Goal: Transaction & Acquisition: Purchase product/service

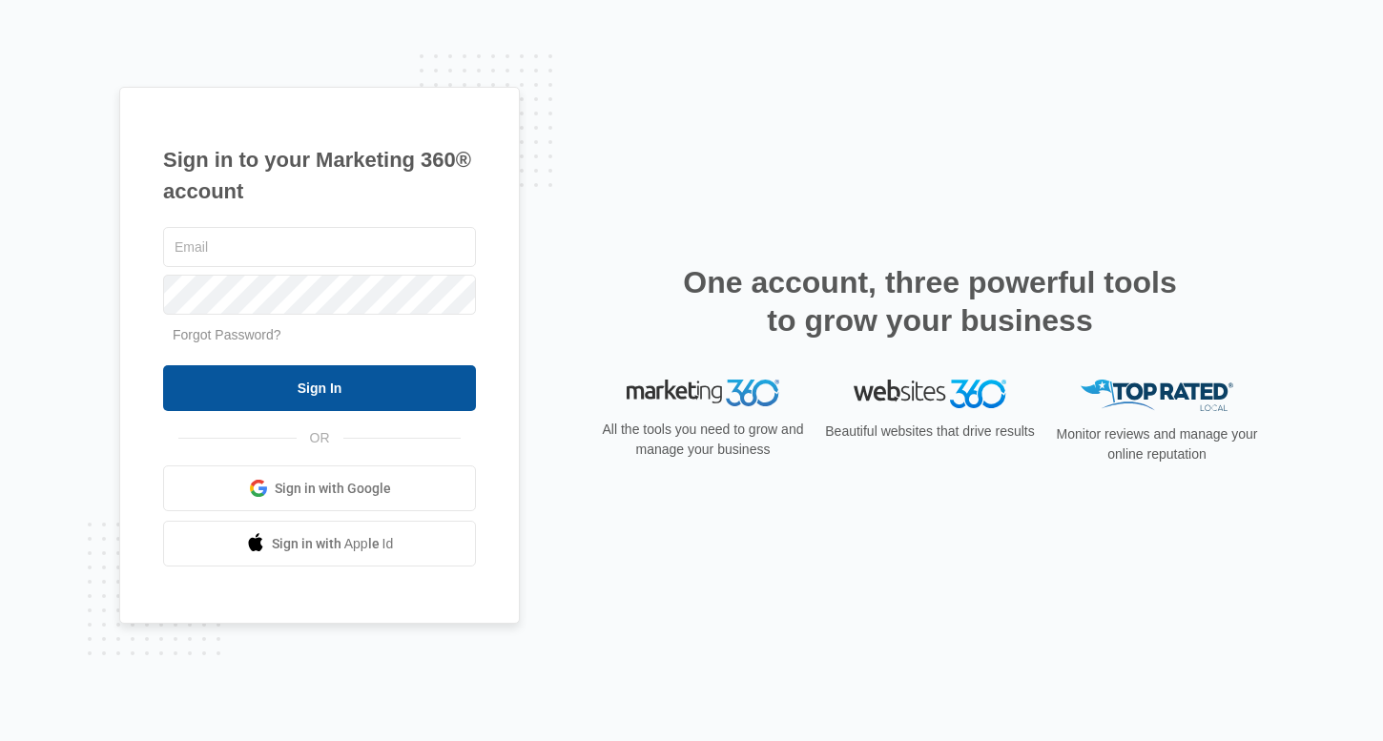
type input "[PERSON_NAME][EMAIL_ADDRESS][PERSON_NAME][DOMAIN_NAME]"
click at [328, 383] on input "Sign In" at bounding box center [319, 388] width 313 height 46
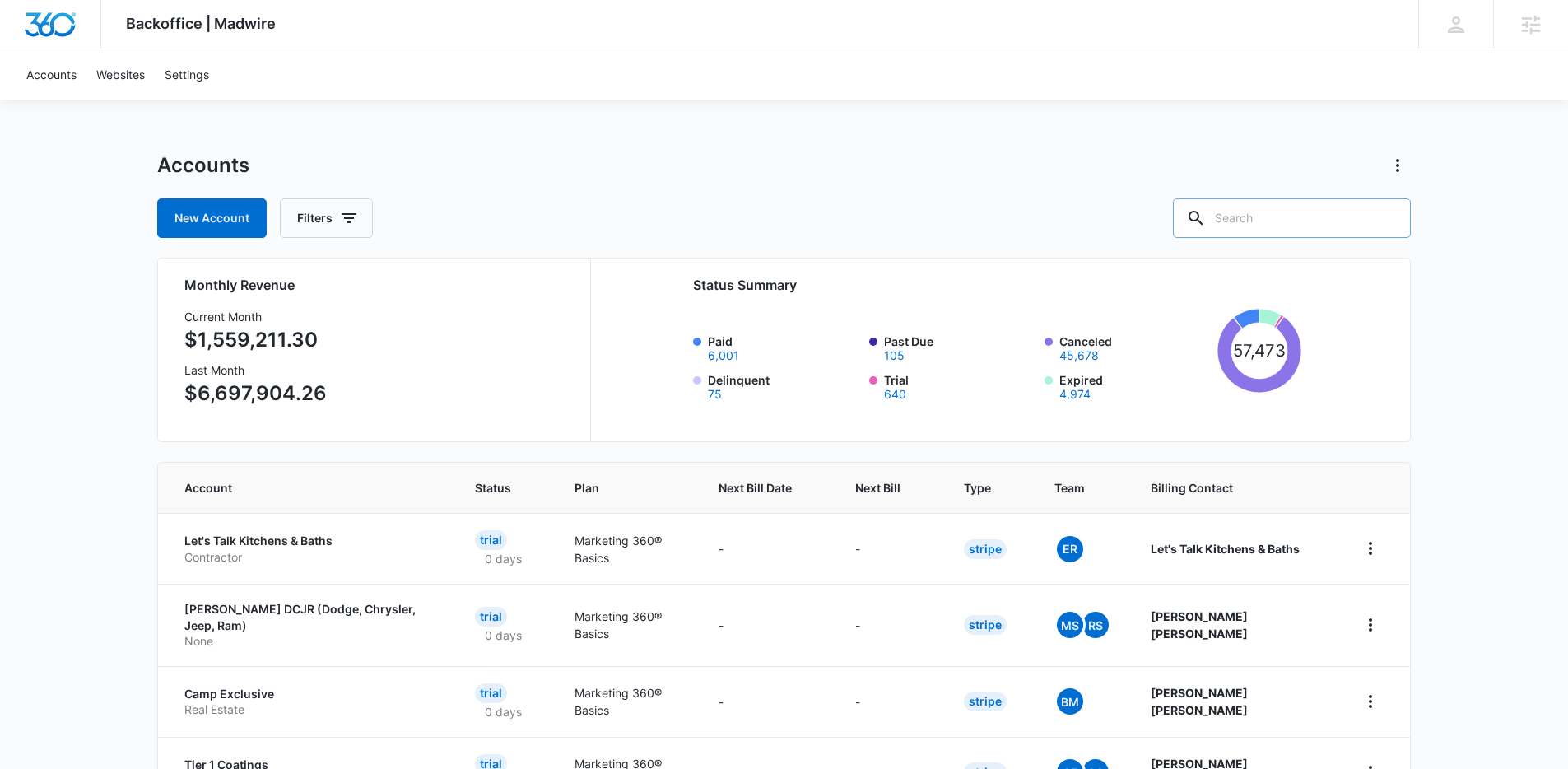
click at [1193, 205] on input "text" at bounding box center [1292, 218] width 238 height 40
type input "carcap"
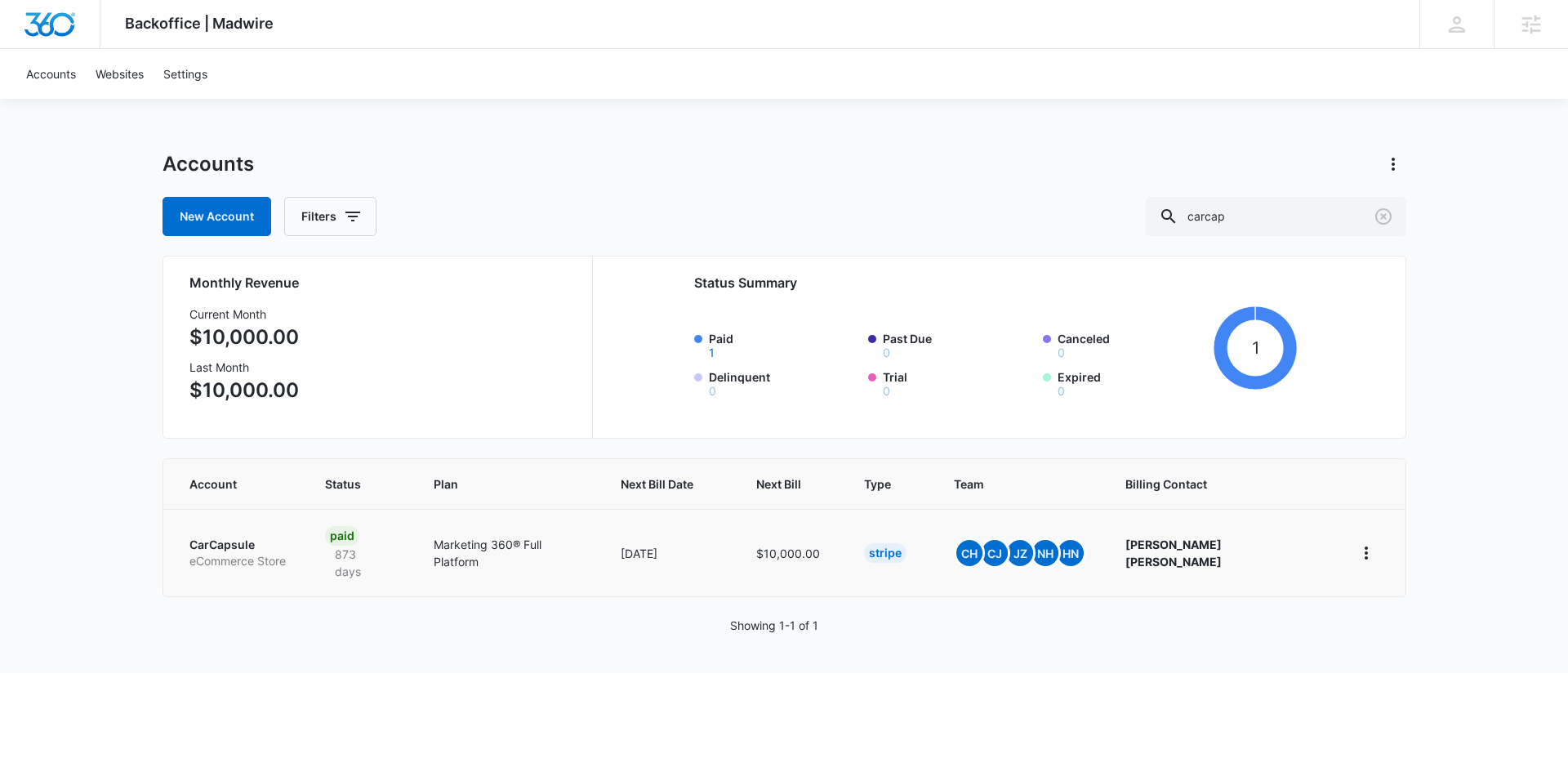
click at [237, 539] on p "CarCapsule" at bounding box center [237, 545] width 97 height 16
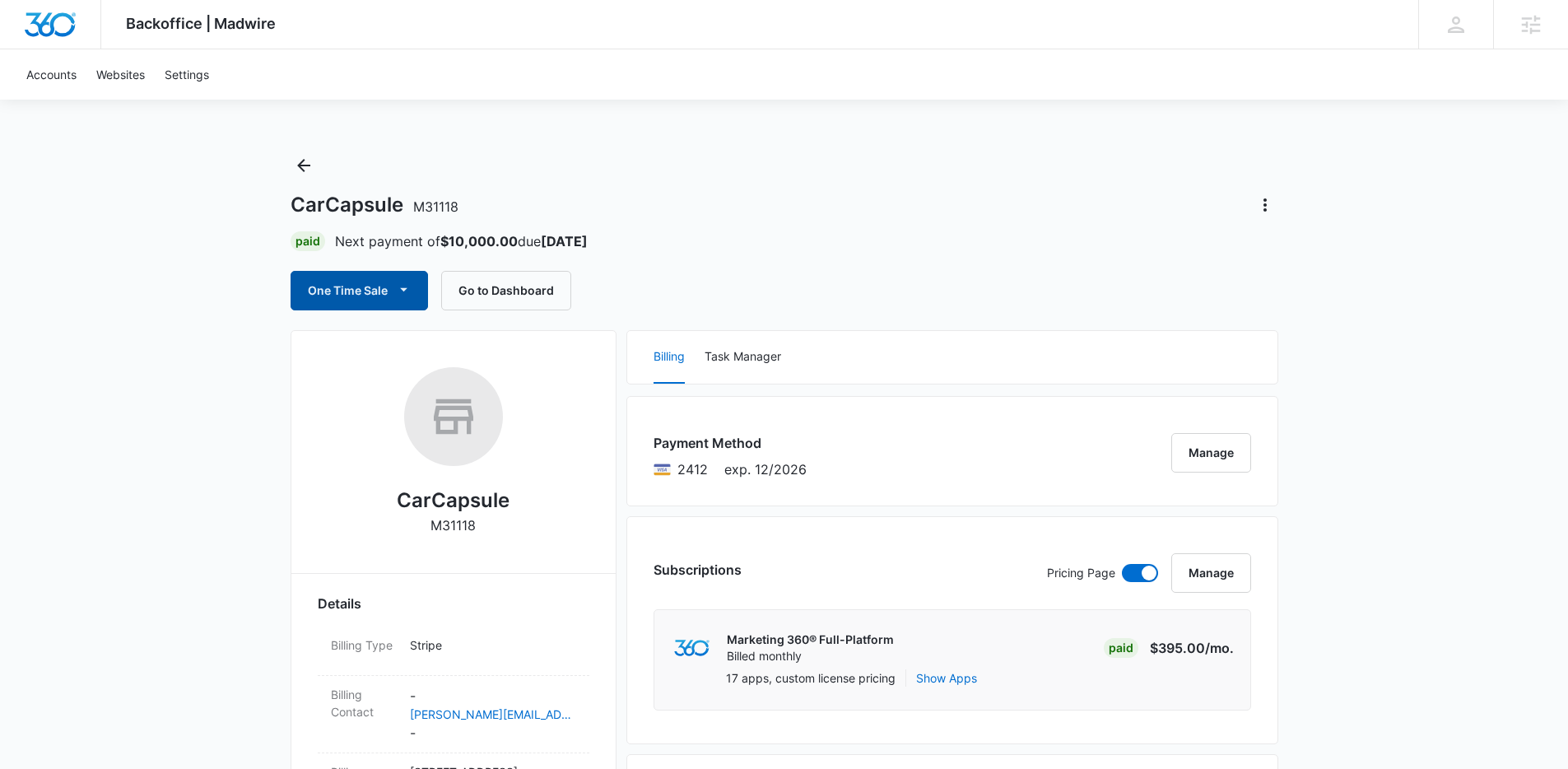
click at [388, 289] on button "One Time Sale" at bounding box center [359, 291] width 137 height 40
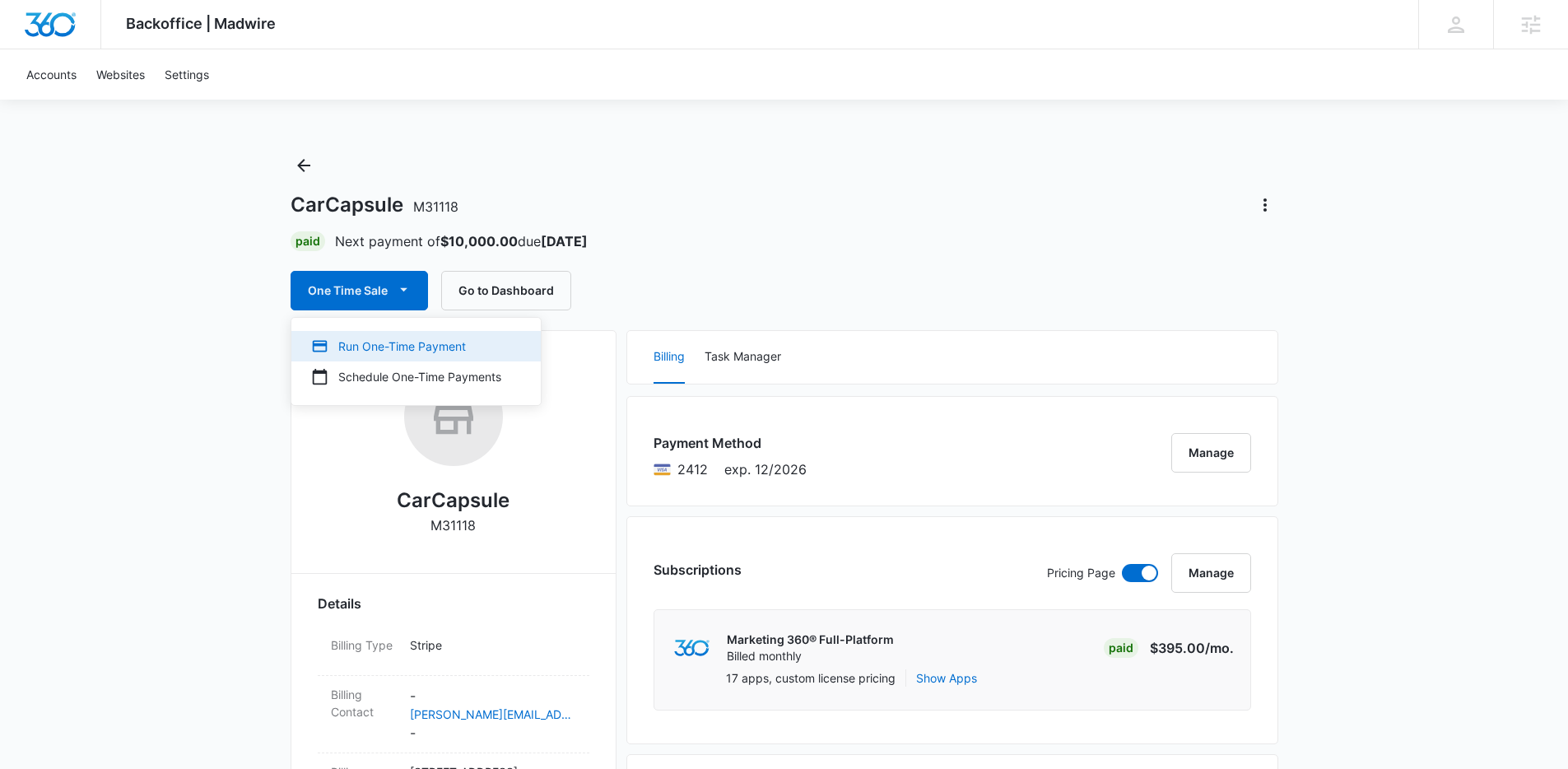
click at [396, 349] on div "Run One-Time Payment" at bounding box center [406, 346] width 190 height 17
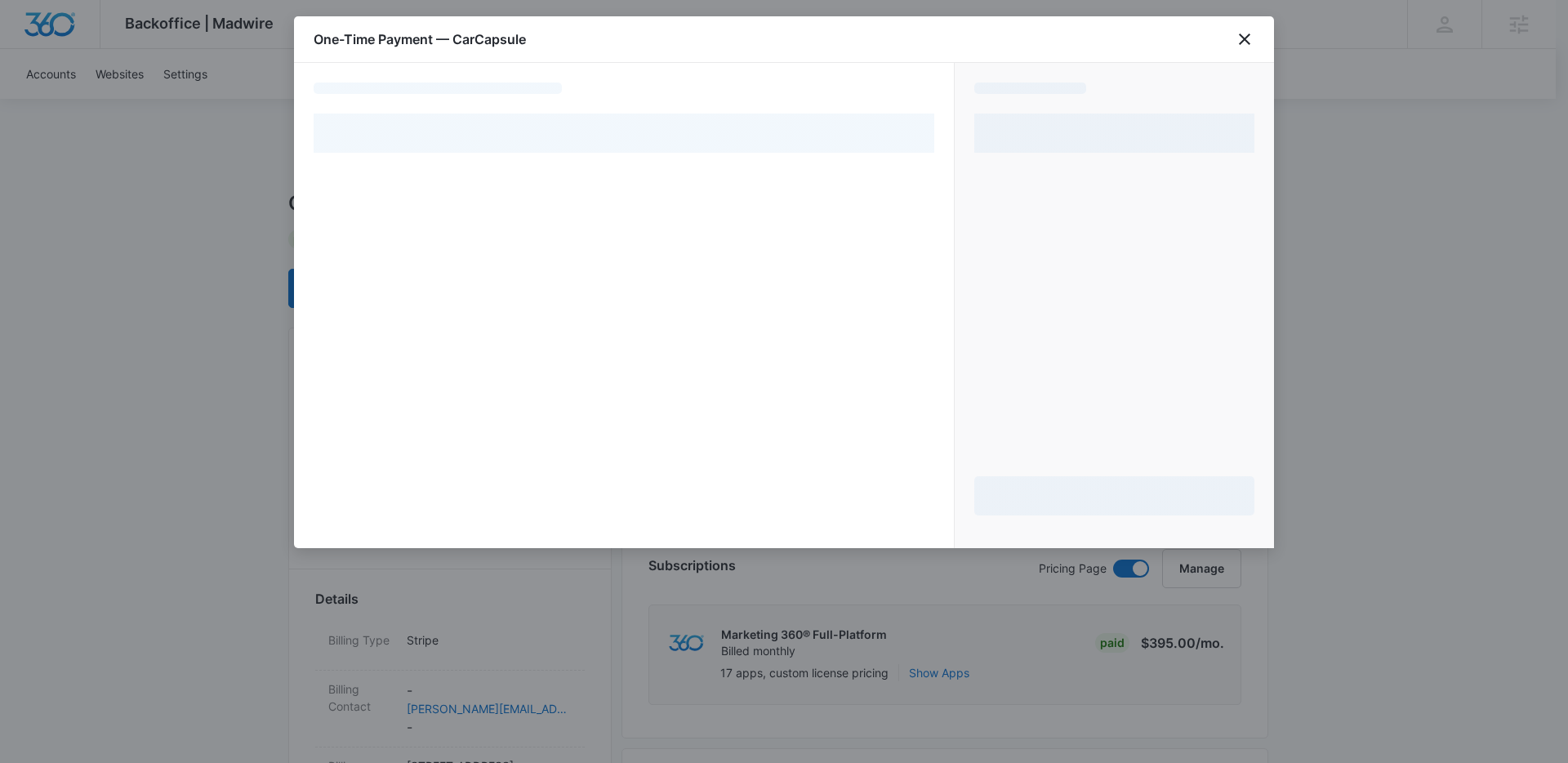
select select "pm_1MtF06A4n8RTgNjUBndekoap"
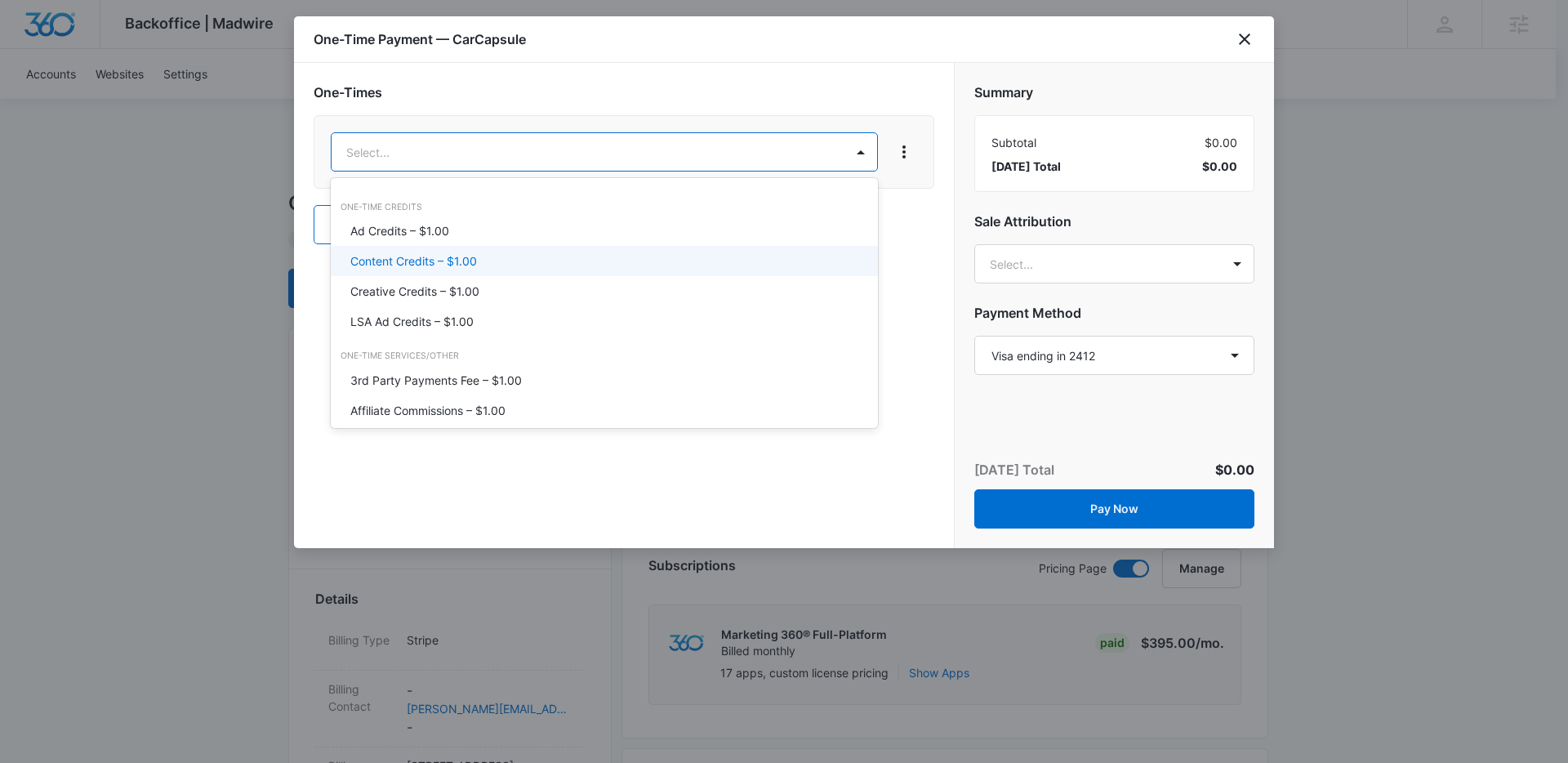
click at [499, 262] on div "Content Credits – $1.00" at bounding box center [602, 261] width 504 height 17
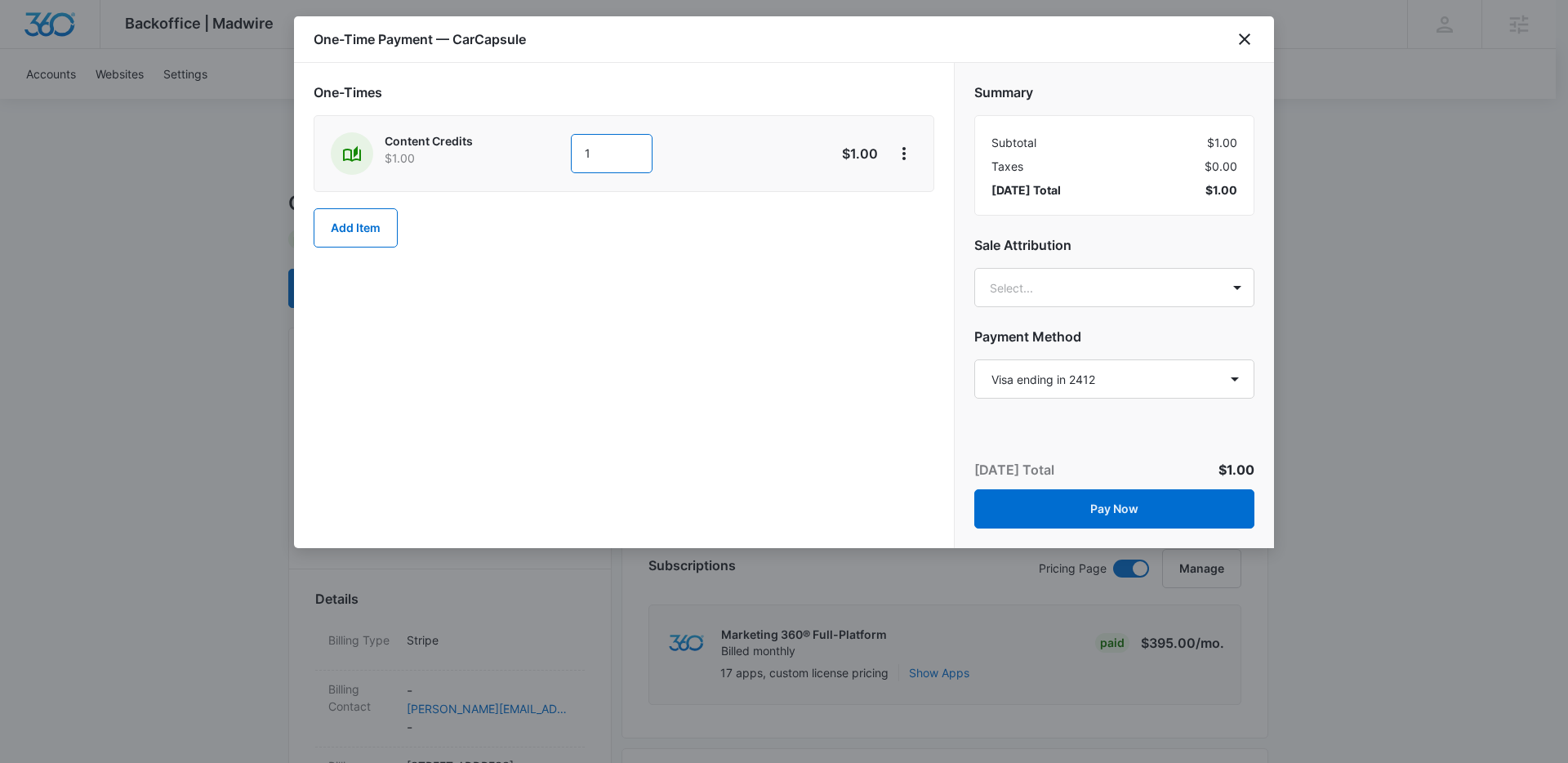
drag, startPoint x: 613, startPoint y: 151, endPoint x: 454, endPoint y: 138, distance: 159.5
click at [454, 138] on div "Content Credits $1.00 1" at bounding box center [565, 154] width 470 height 43
type input "2000"
click at [372, 241] on button "Add Item" at bounding box center [355, 228] width 84 height 39
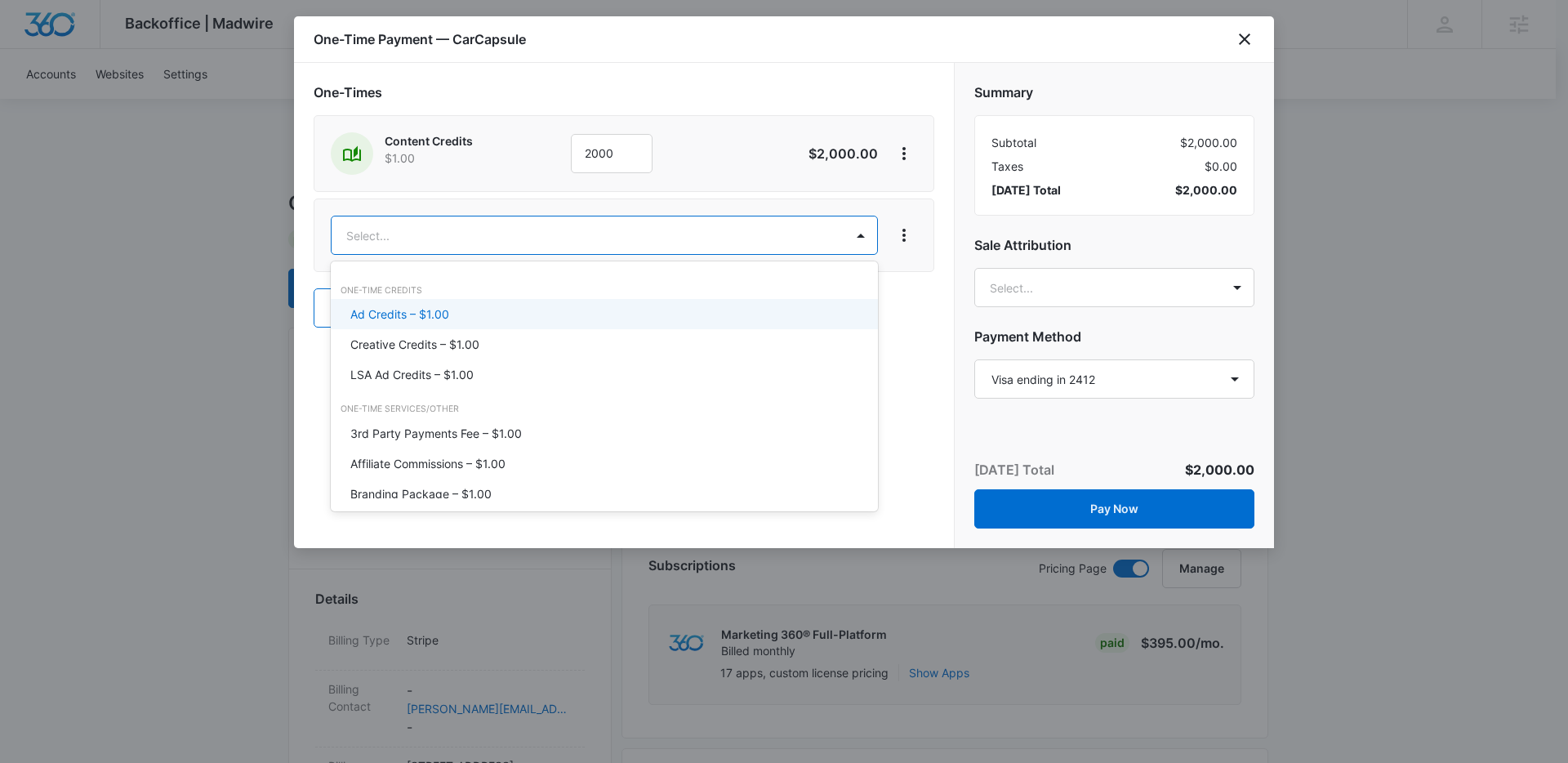
click at [483, 316] on div "Ad Credits – $1.00" at bounding box center [602, 314] width 504 height 17
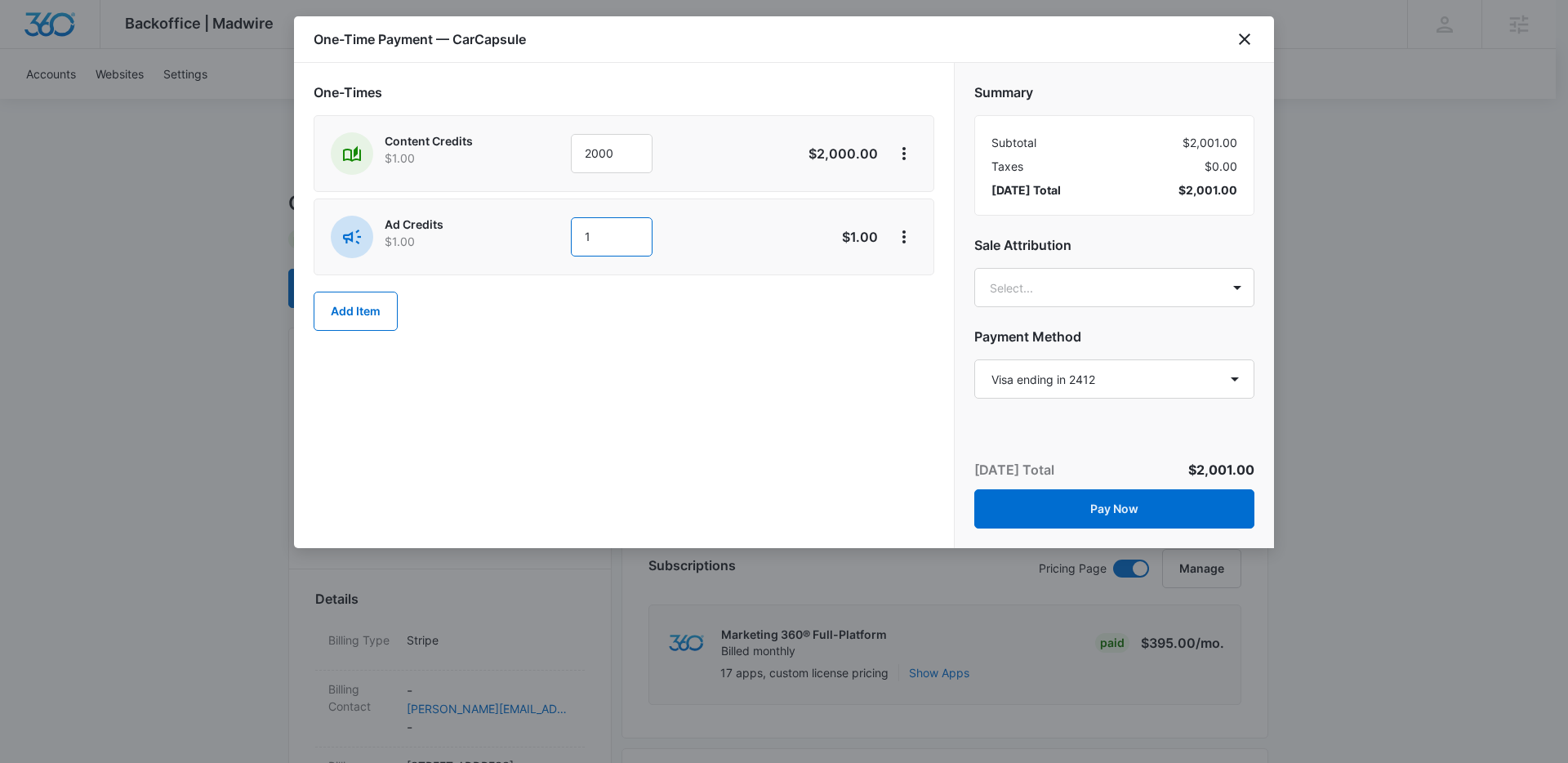
drag, startPoint x: 617, startPoint y: 235, endPoint x: 538, endPoint y: 239, distance: 79.1
click at [539, 239] on div "Ad Credits $1.00 1" at bounding box center [565, 237] width 470 height 43
type input "3000"
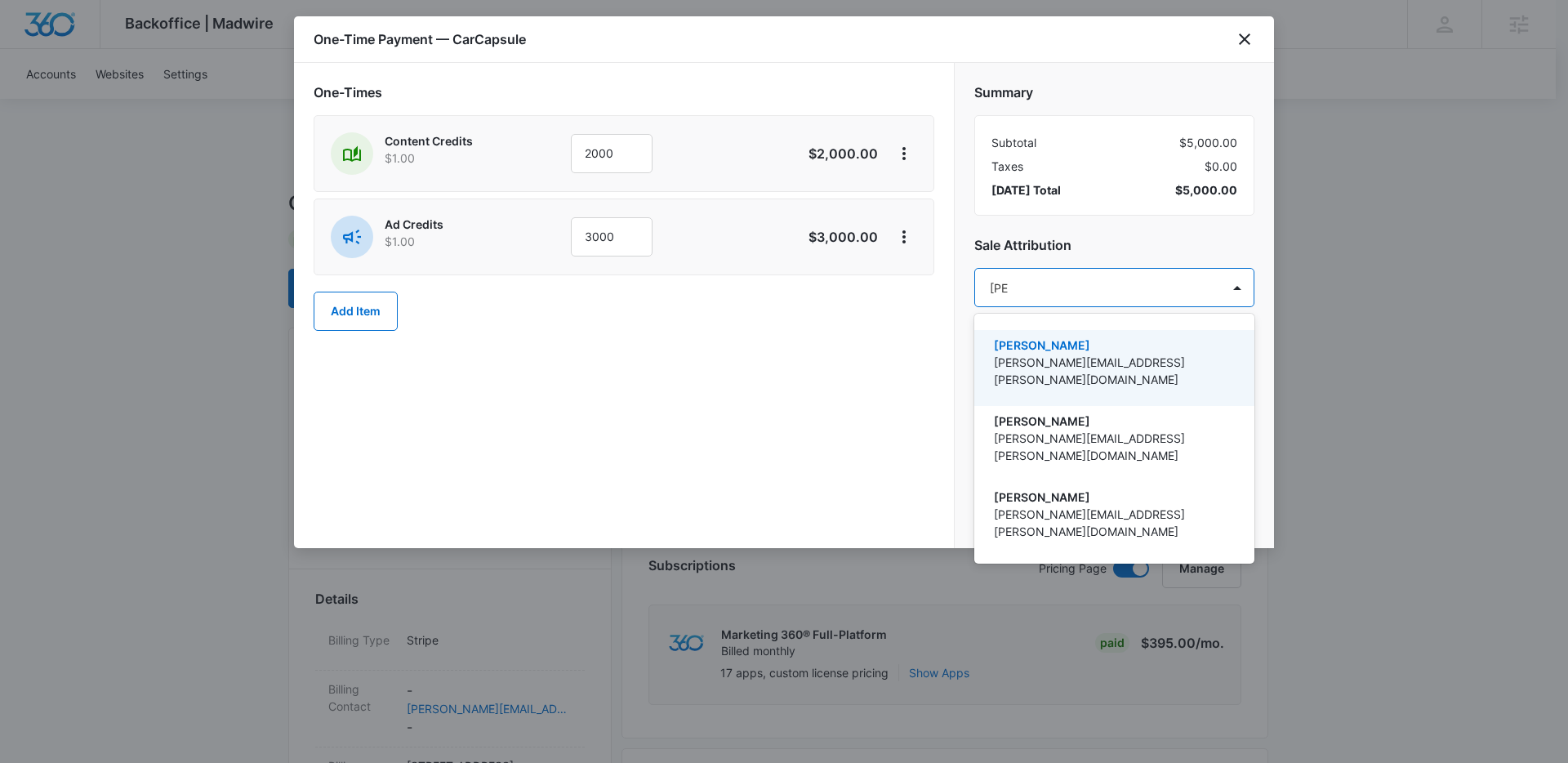
type input "[PERSON_NAME]"
click at [1104, 343] on p "[PERSON_NAME]" at bounding box center [1113, 345] width 238 height 17
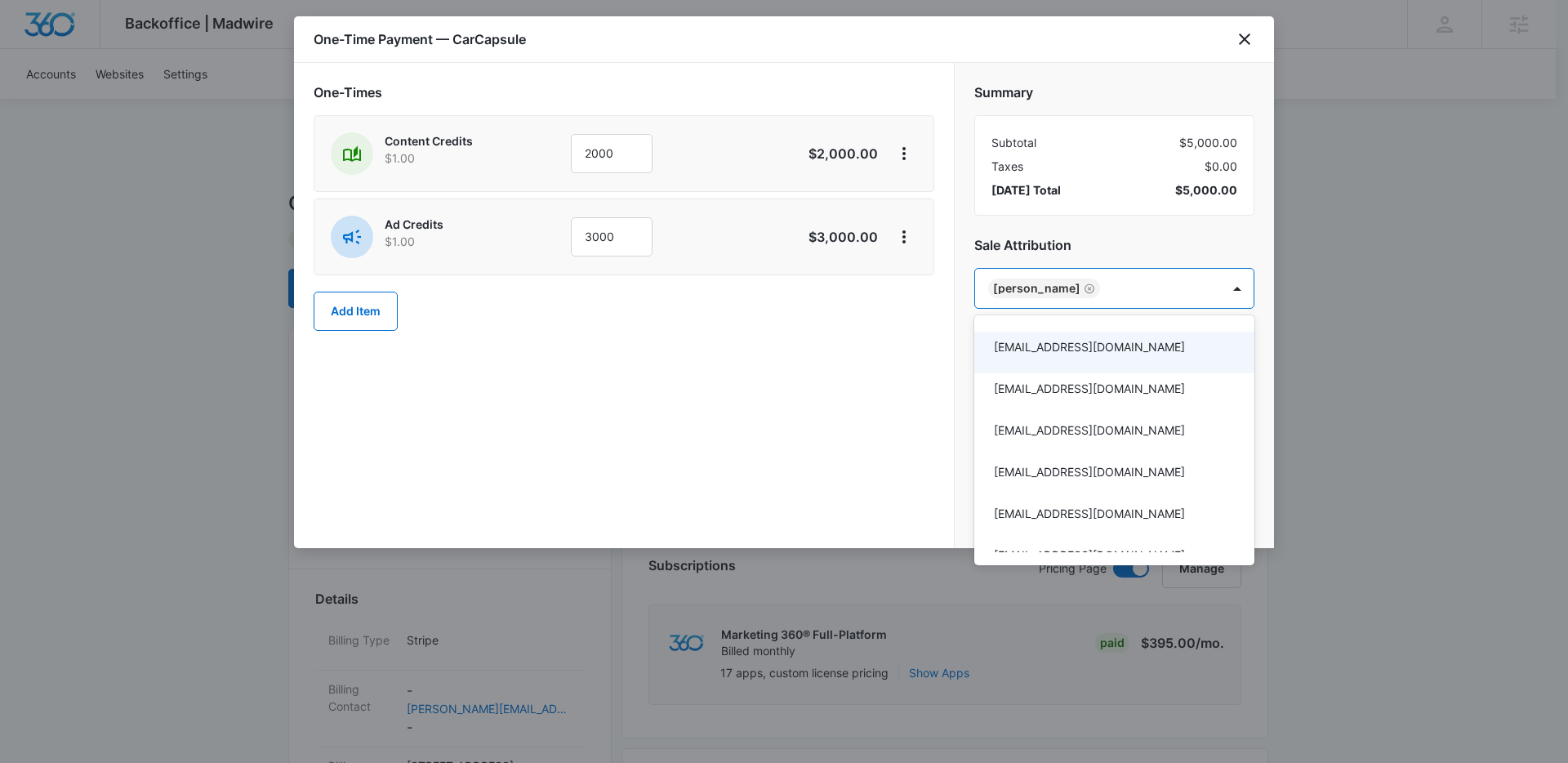
click at [1136, 234] on div at bounding box center [784, 381] width 1568 height 763
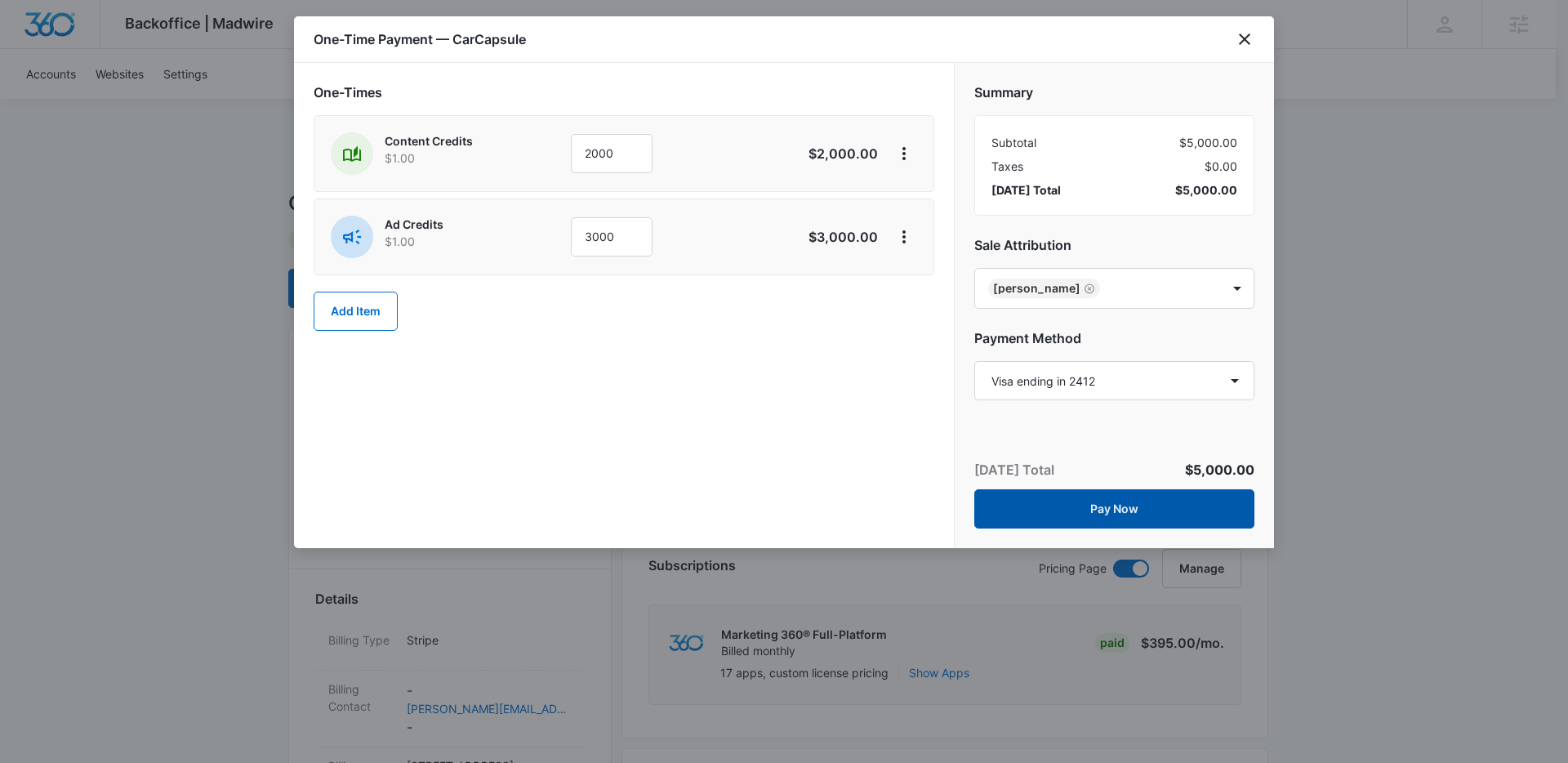
click at [1133, 510] on button "Pay Now" at bounding box center [1114, 509] width 280 height 39
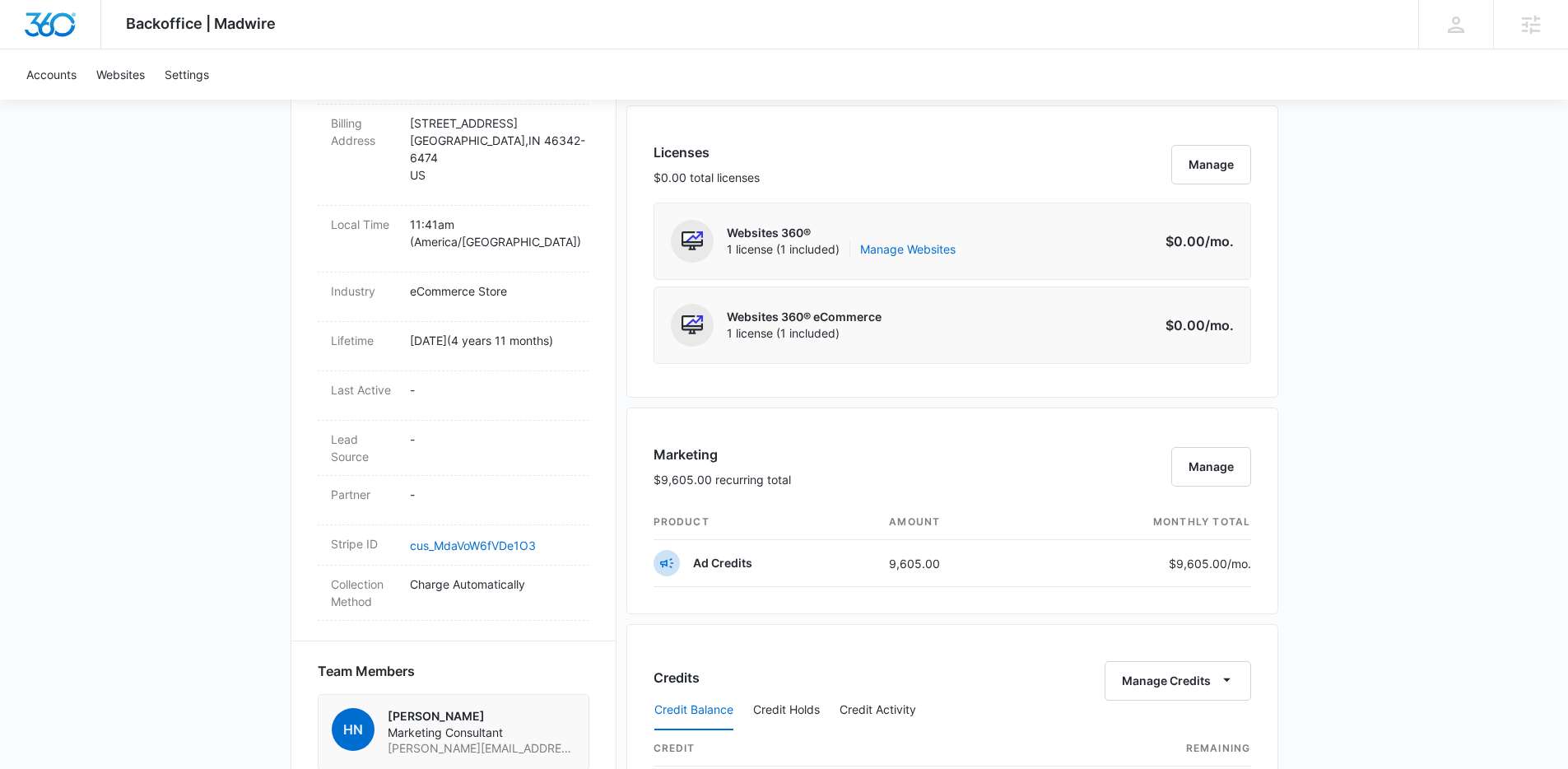
scroll to position [651, 0]
click at [1193, 462] on button "Manage" at bounding box center [1211, 464] width 80 height 40
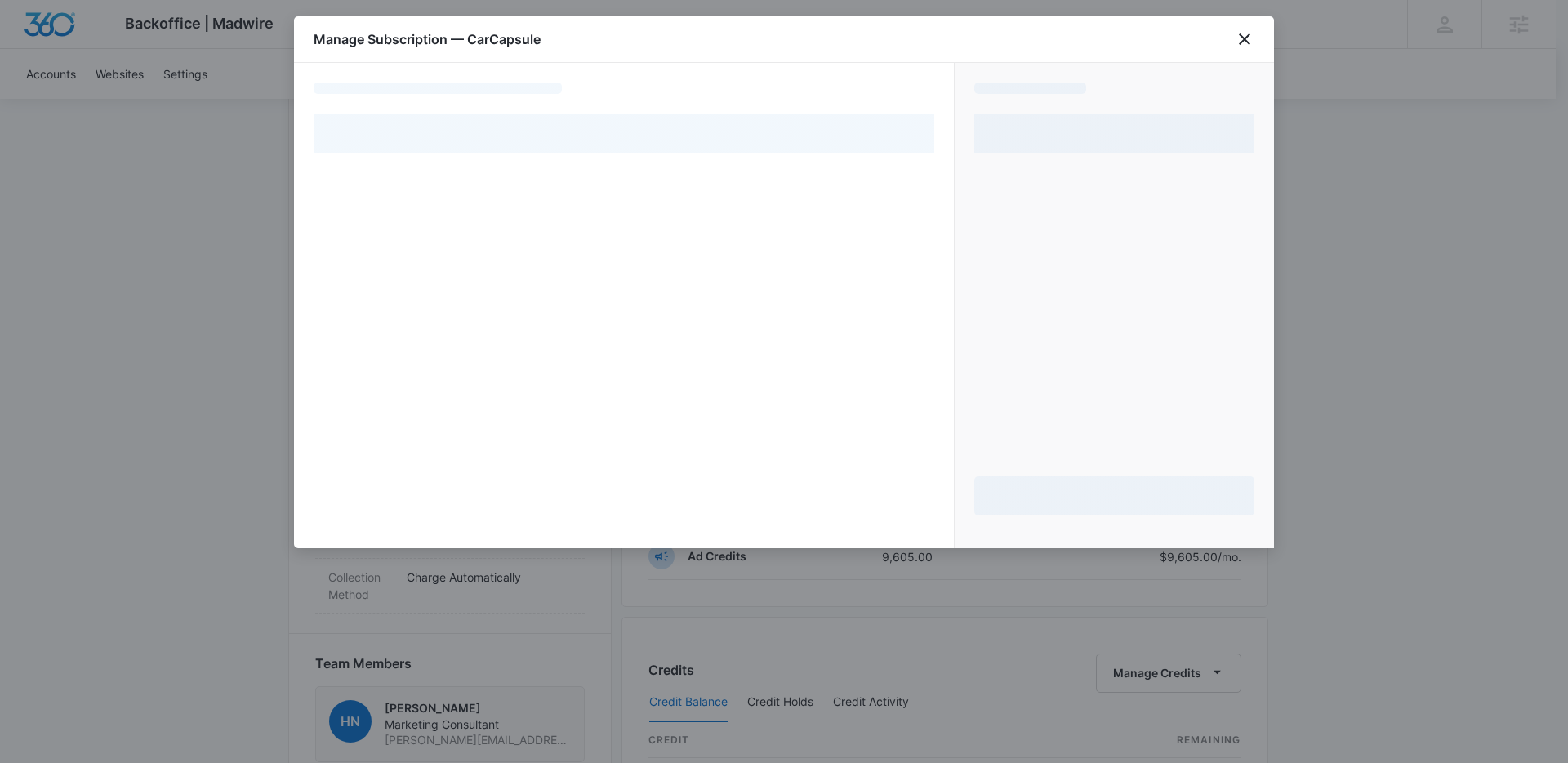
select select "pm_1MtF06A4n8RTgNjUBndekoap"
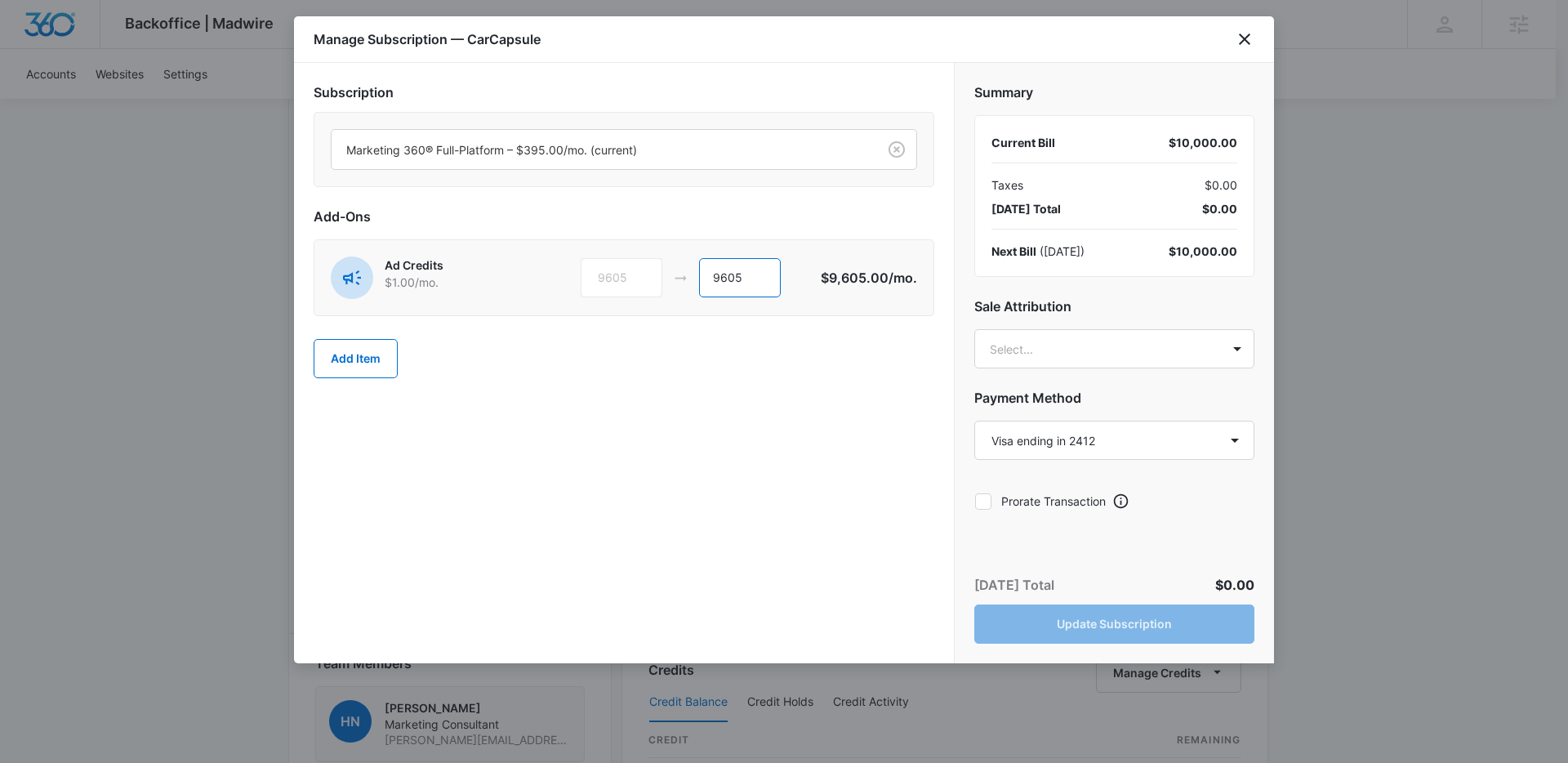
drag, startPoint x: 723, startPoint y: 274, endPoint x: 678, endPoint y: 262, distance: 46.6
click at [678, 262] on div "9605 9605" at bounding box center [701, 277] width 240 height 39
type input "12605"
click at [1090, 343] on body "Backoffice | Madwire Apps Settings [PERSON_NAME] [PERSON_NAME][EMAIL_ADDRESS][P…" at bounding box center [784, 482] width 1568 height 2256
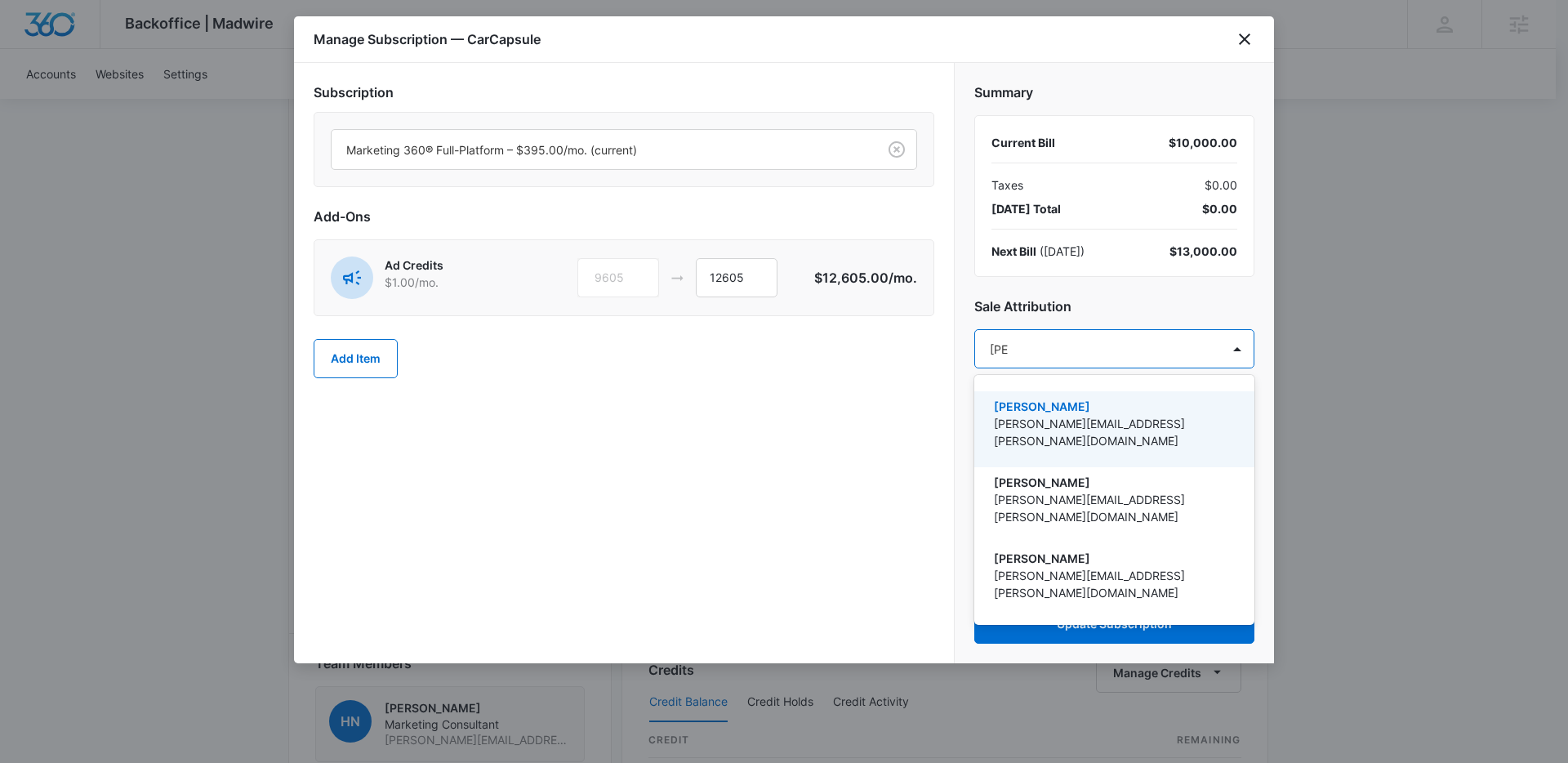
type input "[PERSON_NAME]"
click at [1073, 421] on p "[PERSON_NAME][EMAIL_ADDRESS][PERSON_NAME][DOMAIN_NAME]" at bounding box center [1113, 432] width 238 height 34
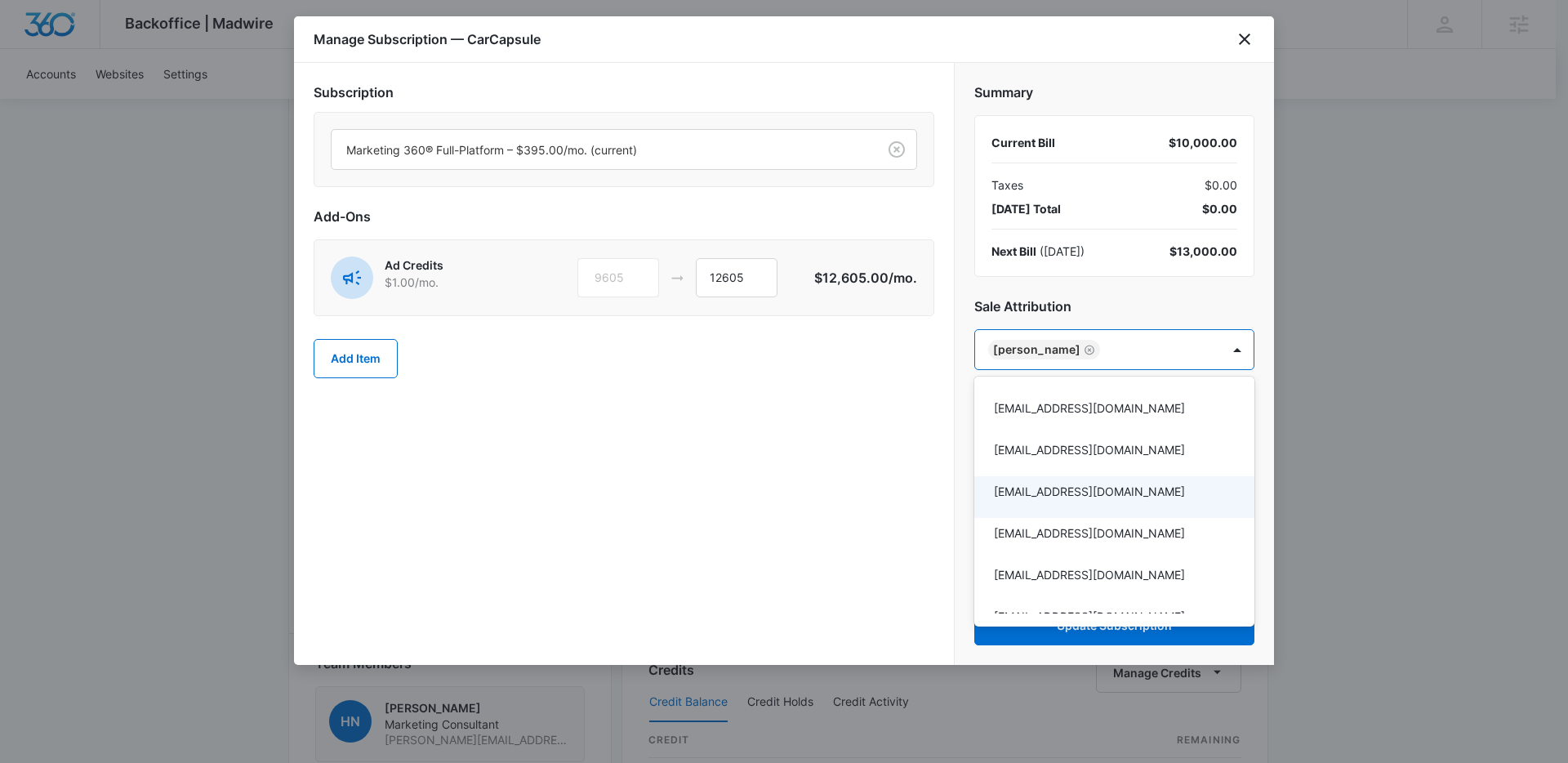
click at [906, 396] on div at bounding box center [784, 381] width 1568 height 763
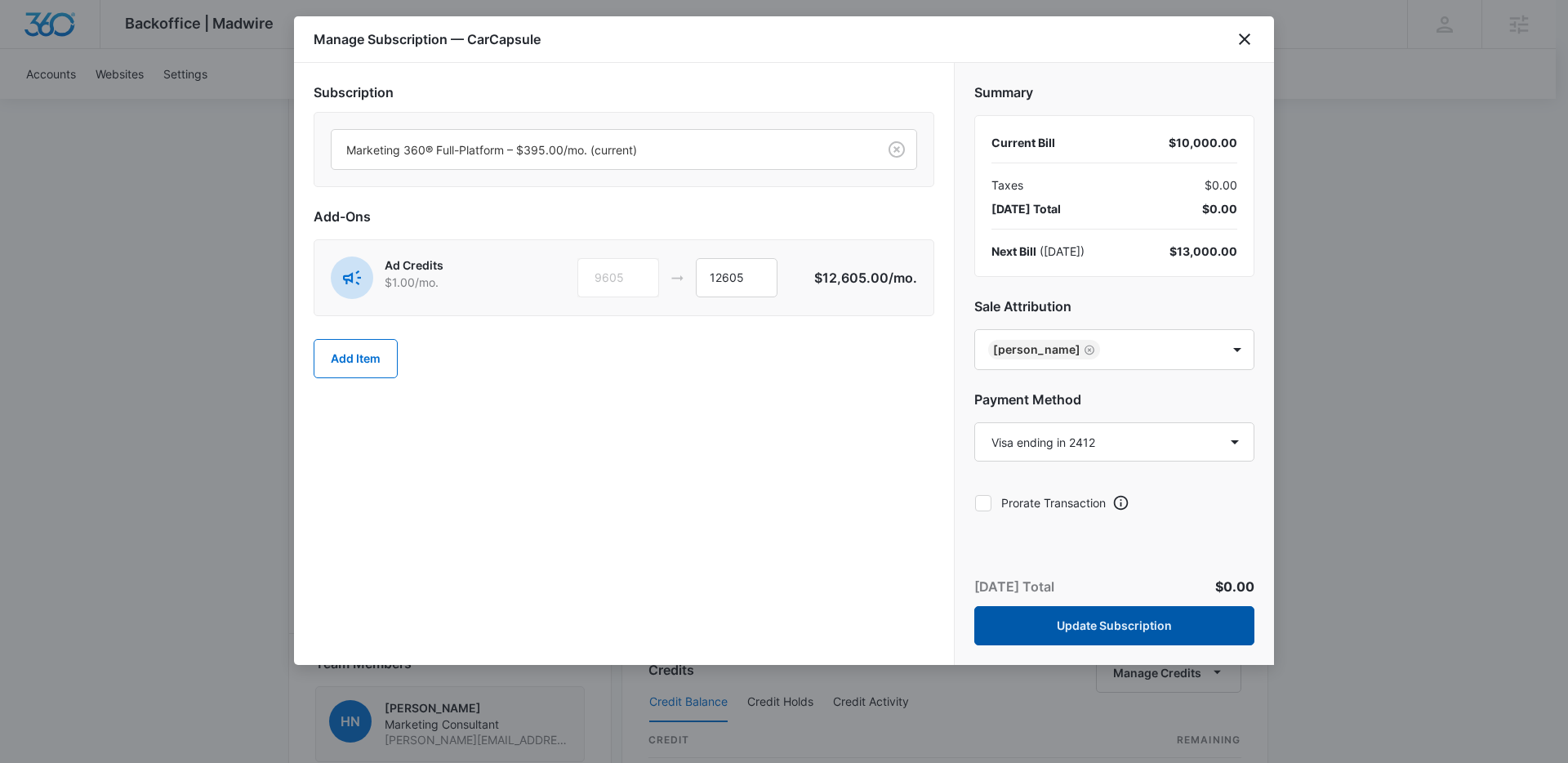
click at [1080, 630] on button "Update Subscription" at bounding box center [1114, 626] width 280 height 39
